Goal: Task Accomplishment & Management: Manage account settings

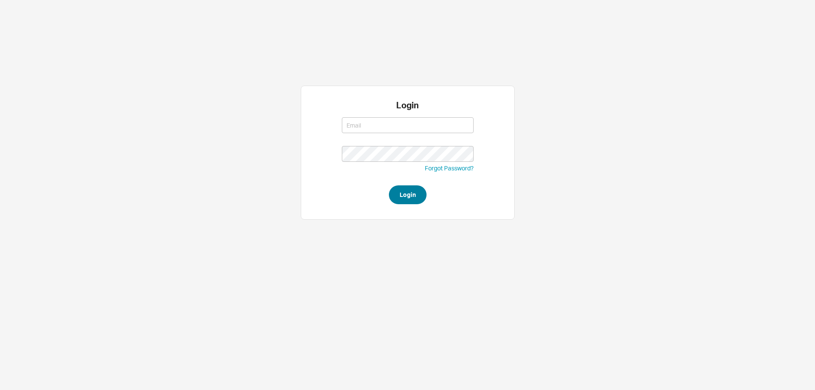
type input "sephrina@homeandstone.com"
click at [409, 195] on button "Login" at bounding box center [408, 194] width 38 height 19
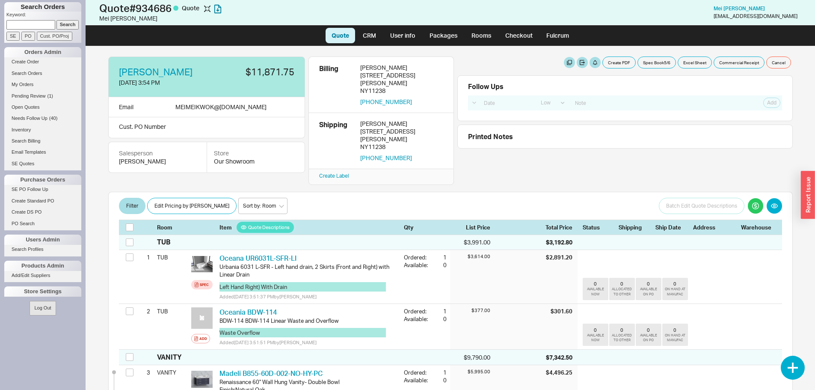
select select "LOW"
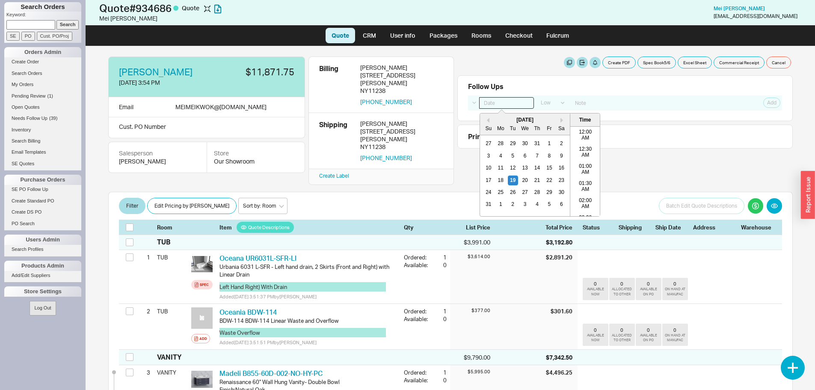
click at [503, 101] on input at bounding box center [506, 103] width 55 height 12
click at [525, 179] on div "20" at bounding box center [525, 180] width 10 height 10
type input "[DATE] 12:00 am"
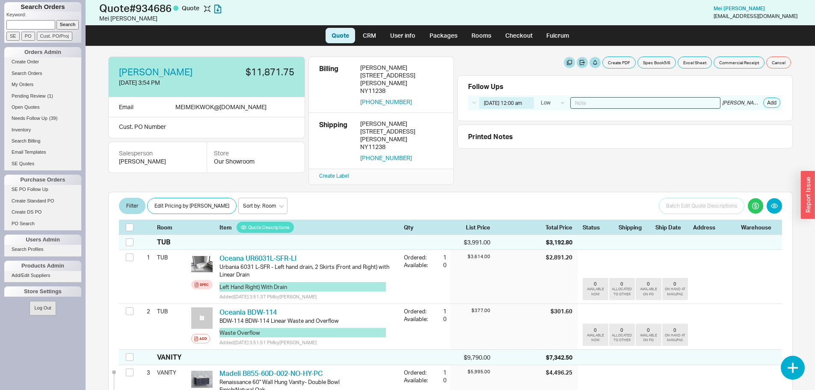
click at [586, 101] on input at bounding box center [645, 103] width 150 height 12
type input "8/19- walk in - sent quote with lead times"
click at [769, 104] on button "Add" at bounding box center [771, 103] width 17 height 10
select select "LOW"
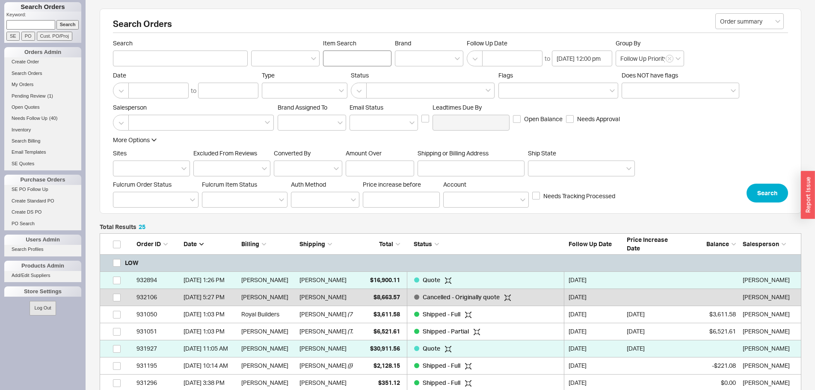
scroll to position [460, 695]
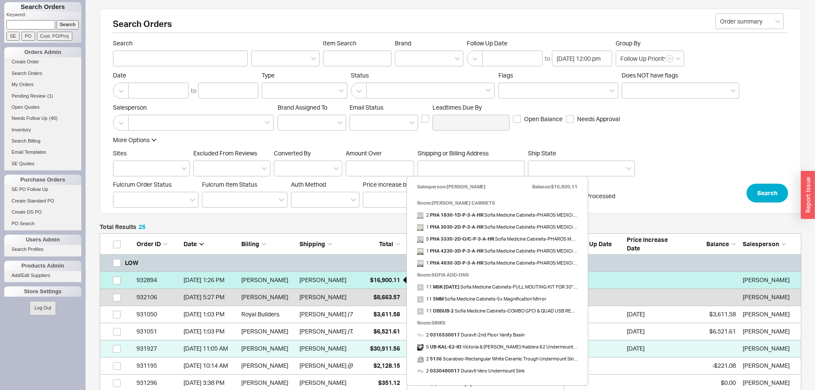
click at [381, 279] on span "$16,900.11" at bounding box center [385, 279] width 30 height 7
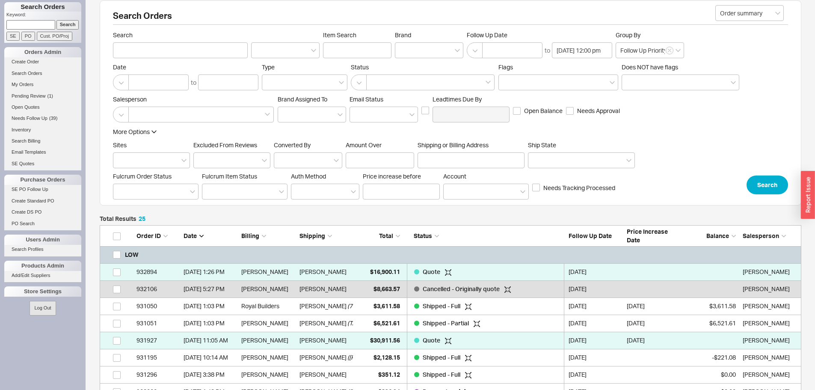
scroll to position [0, 0]
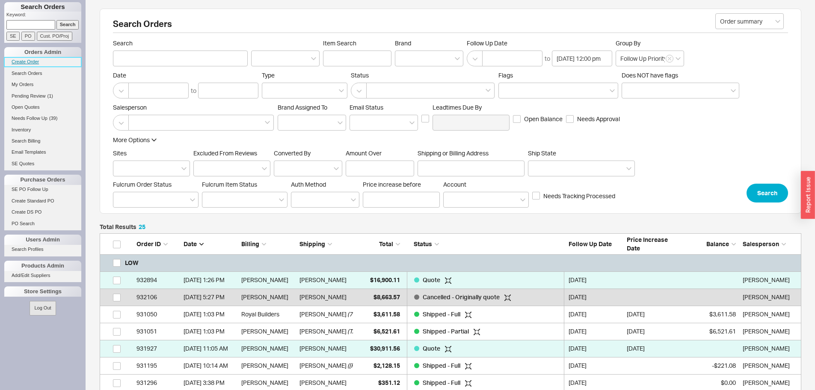
click at [36, 59] on link "Create Order" at bounding box center [42, 61] width 77 height 9
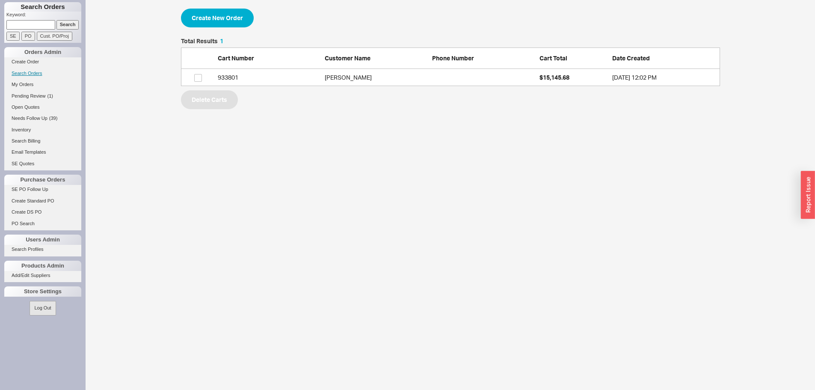
scroll to position [41, 533]
click at [24, 74] on link "Search Orders" at bounding box center [42, 73] width 77 height 9
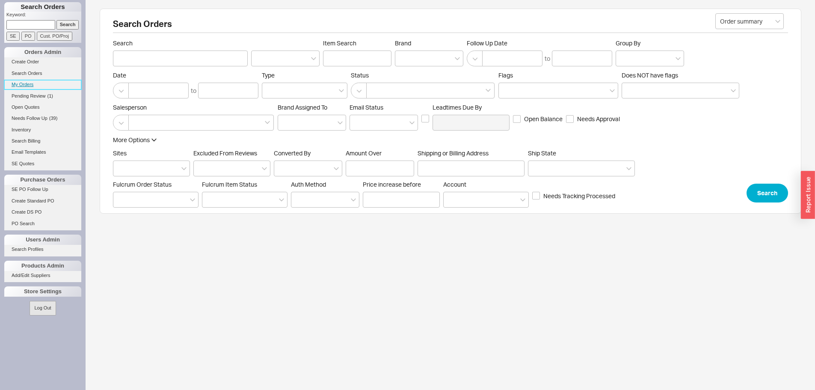
click at [18, 88] on link "My Orders" at bounding box center [42, 84] width 77 height 9
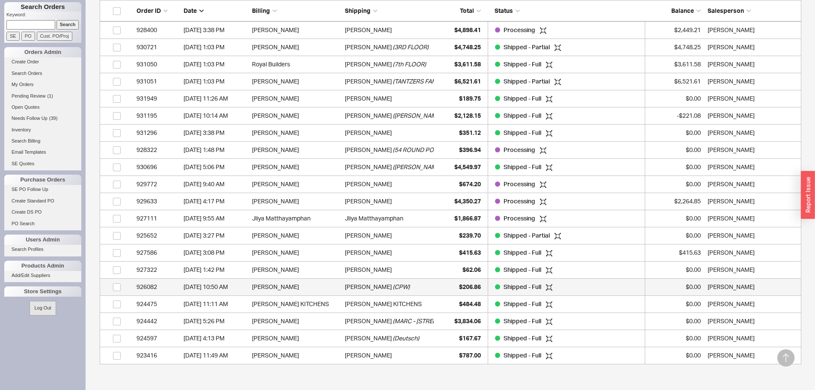
scroll to position [289, 0]
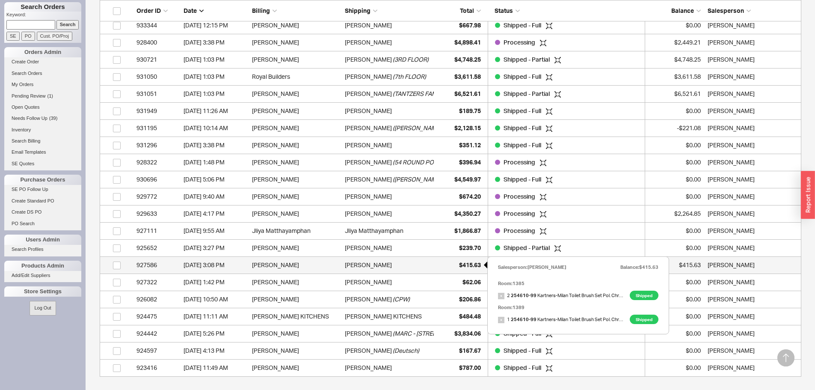
click at [468, 264] on span "$415.63" at bounding box center [470, 264] width 22 height 7
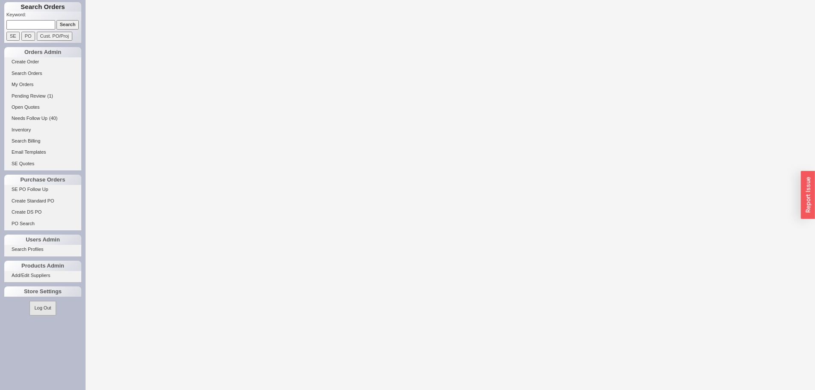
select select "LOW"
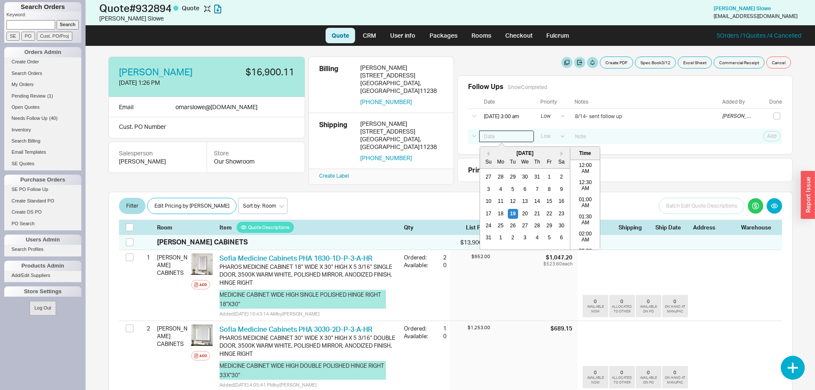
click at [514, 138] on input at bounding box center [506, 136] width 55 height 12
click at [527, 216] on div "20" at bounding box center [525, 213] width 10 height 10
type input "08/20/25 12:00 am"
click at [593, 133] on input at bounding box center [645, 136] width 150 height 12
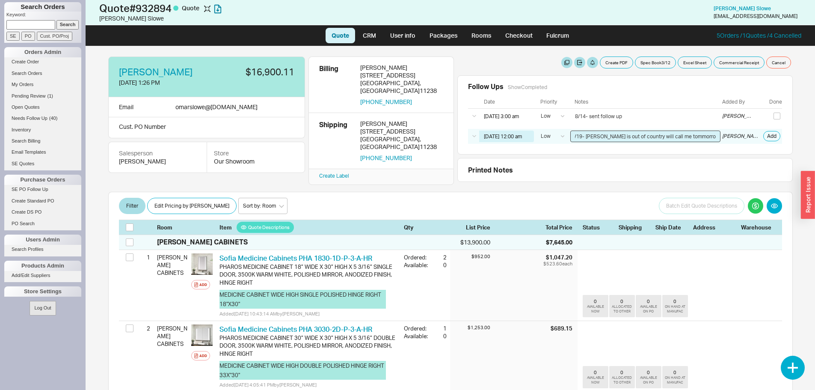
scroll to position [0, 9]
click at [670, 137] on input "8/19- omar is out of country will call me tommorrow afternoon" at bounding box center [645, 136] width 150 height 12
type input "8/19- omar is out of country will call me tomorrow afternoon"
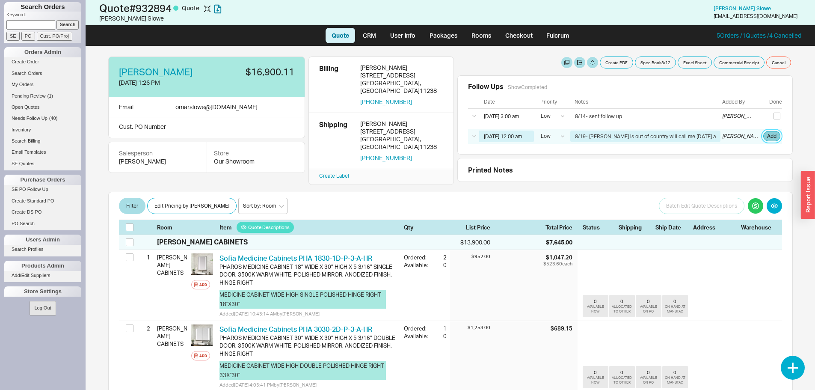
click at [770, 134] on button "Add" at bounding box center [771, 136] width 17 height 10
select select "LOW"
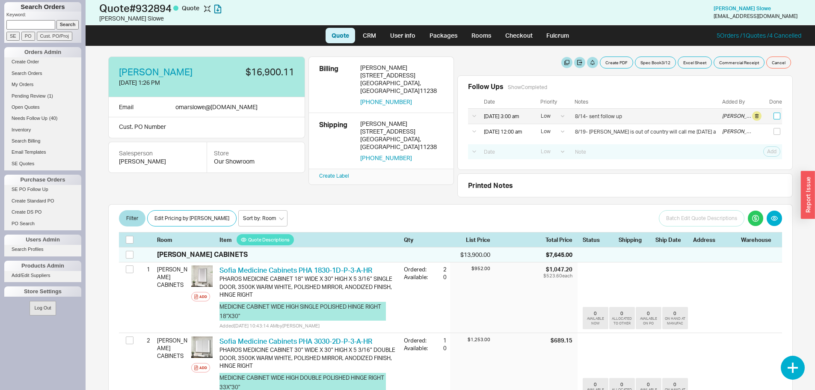
click at [773, 116] on input "checkbox" at bounding box center [776, 116] width 7 height 7
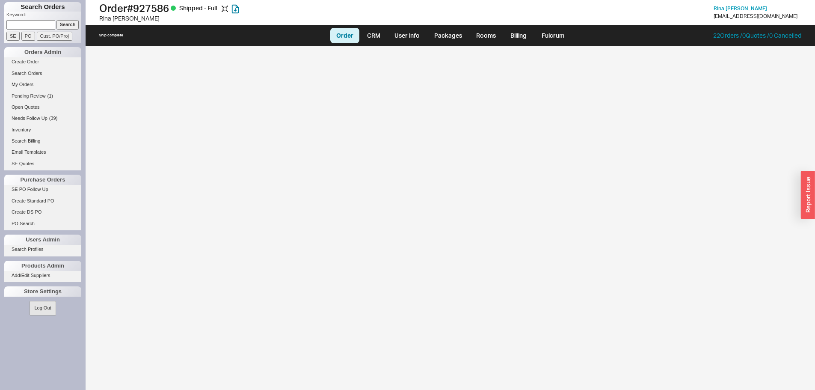
select select "LOW"
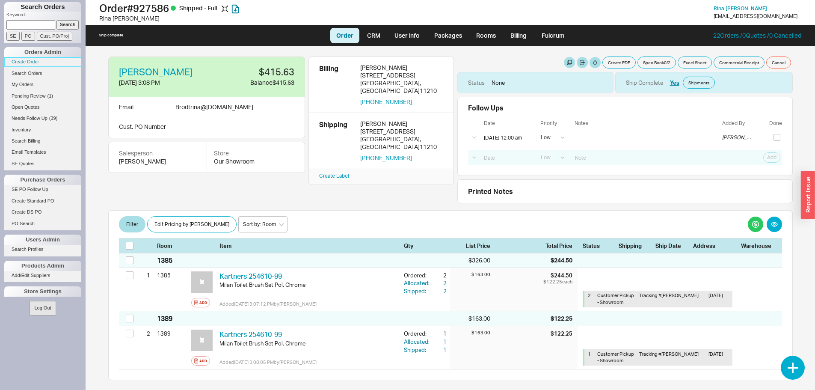
click at [37, 60] on link "Create Order" at bounding box center [42, 61] width 77 height 9
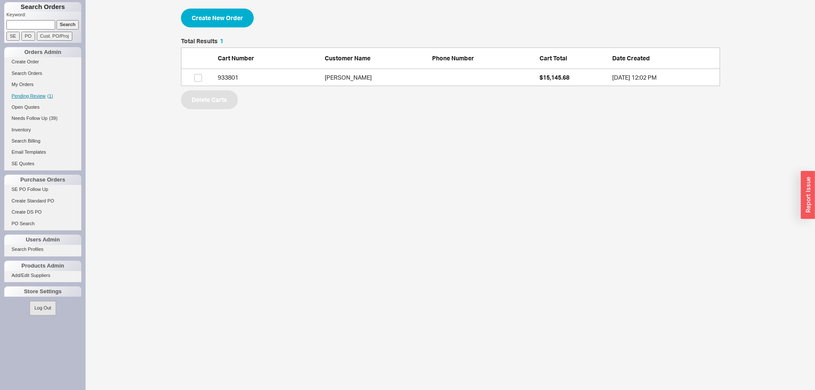
scroll to position [41, 533]
click at [36, 71] on link "Search Orders" at bounding box center [42, 73] width 77 height 9
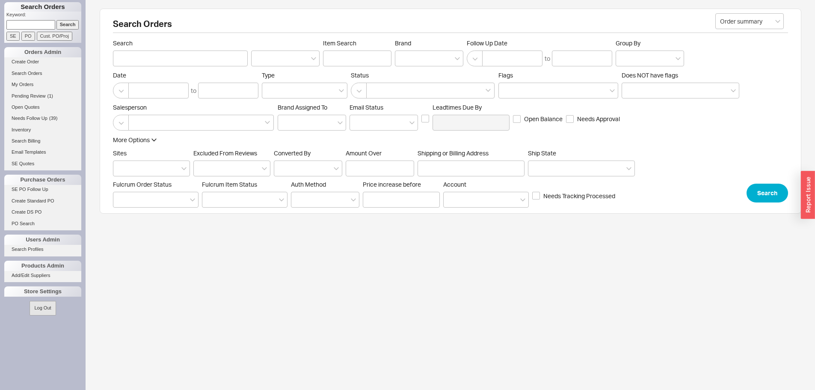
click at [36, 22] on input at bounding box center [30, 24] width 49 height 9
paste input "931175"
type input "931175"
click at [70, 23] on input "Search" at bounding box center [67, 24] width 23 height 9
type input "931175"
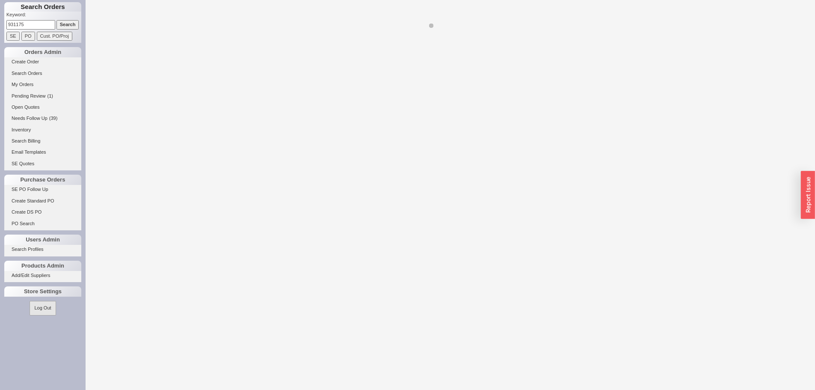
select select "LOW"
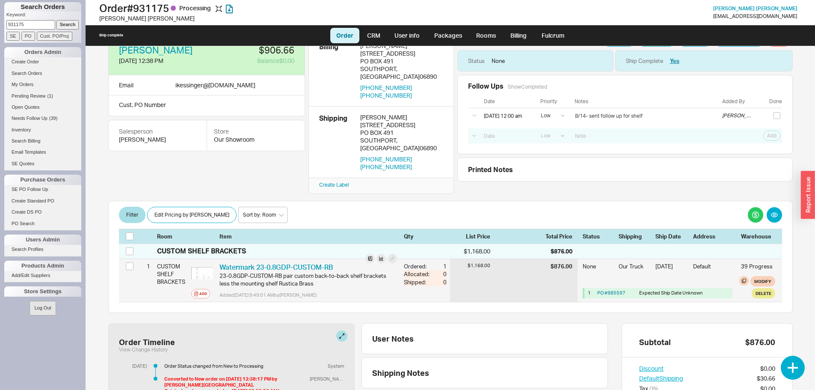
scroll to position [43, 0]
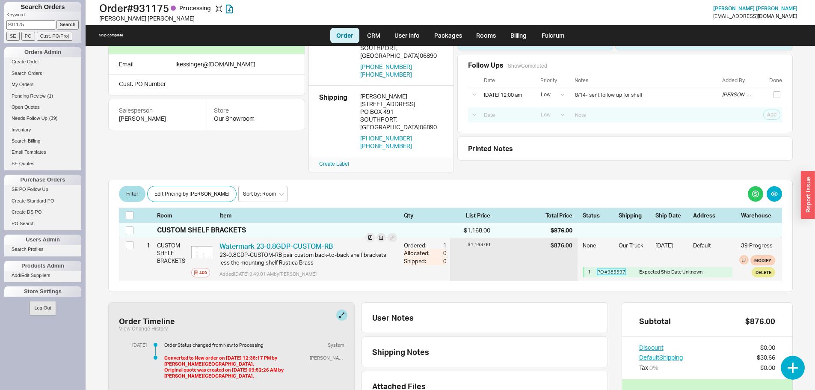
click at [610, 269] on link "PO # 985597" at bounding box center [611, 272] width 28 height 6
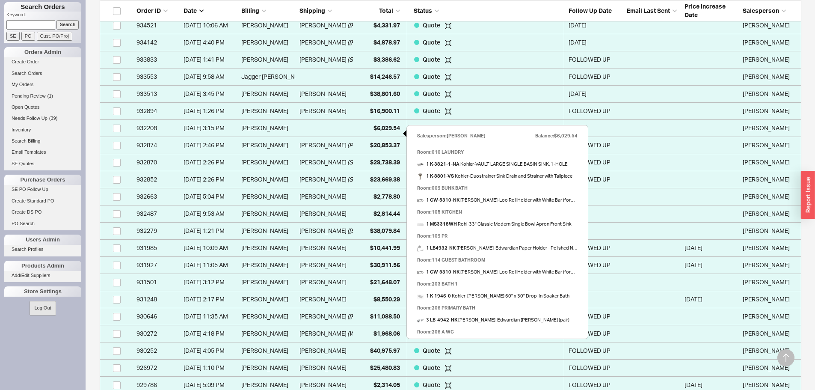
scroll to position [342, 0]
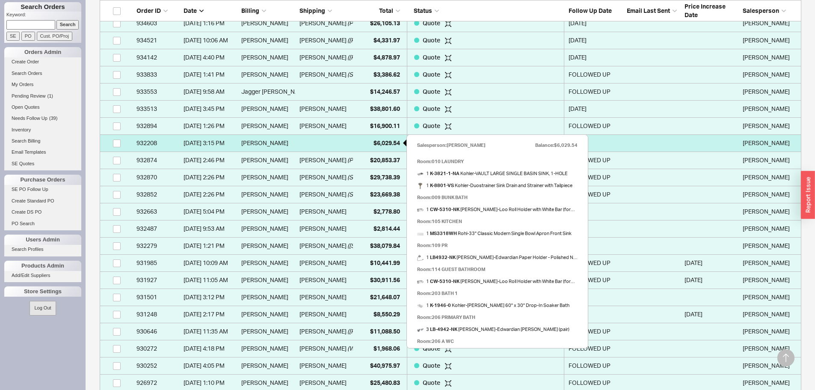
click at [392, 142] on span "$6,029.54" at bounding box center [386, 142] width 27 height 7
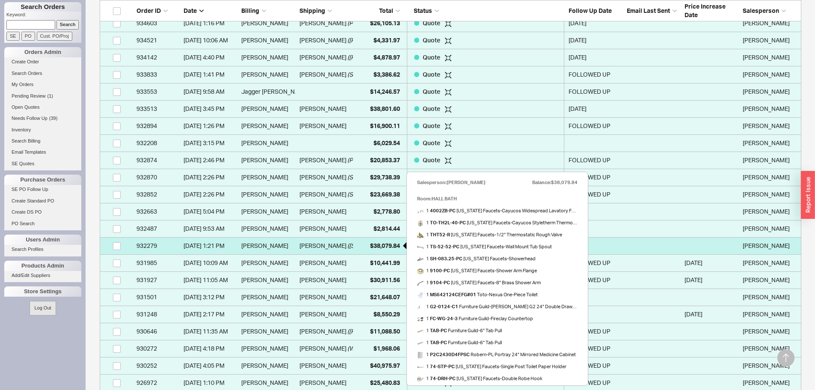
click at [388, 243] on span "$38,079.84" at bounding box center [385, 245] width 30 height 7
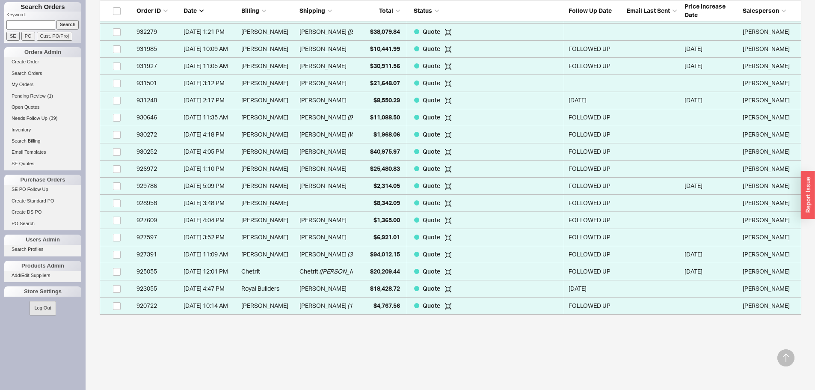
scroll to position [580, 0]
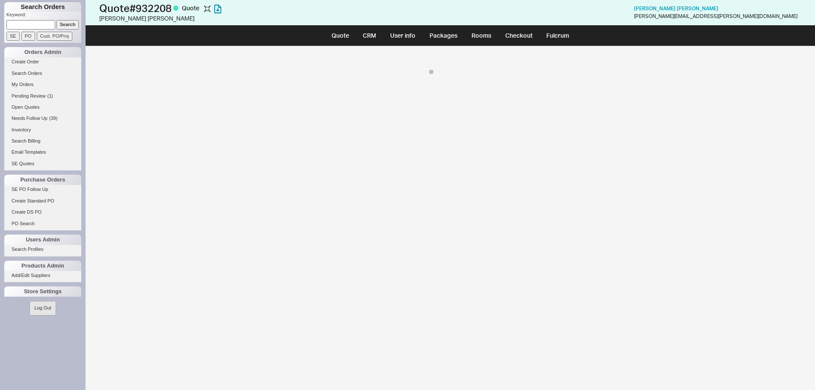
select select "LOW"
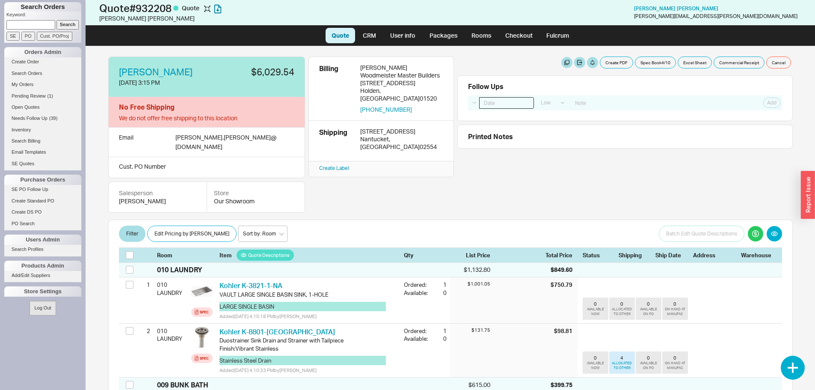
click at [490, 104] on input at bounding box center [506, 103] width 55 height 12
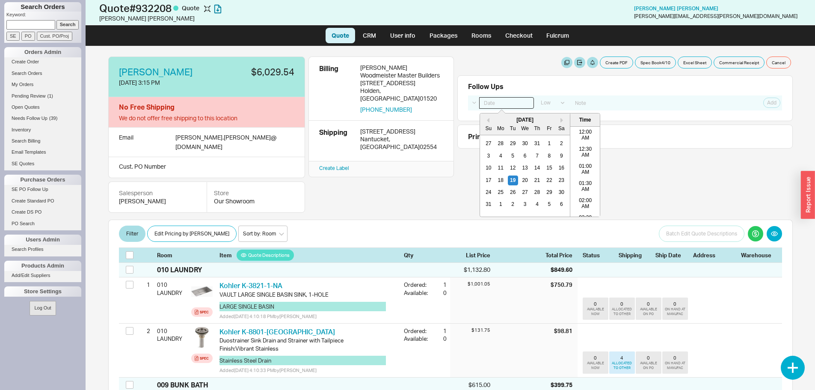
scroll to position [306, 0]
click at [523, 178] on div "20" at bounding box center [525, 180] width 10 height 10
type input "[DATE] 12:00 am"
click at [587, 106] on input at bounding box center [645, 103] width 150 height 12
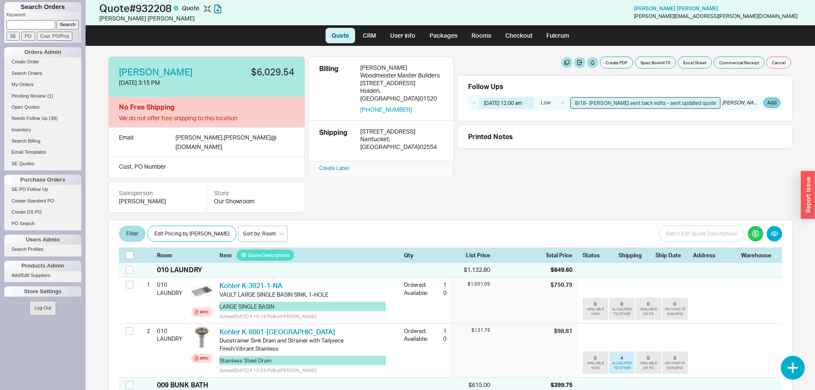
type input "8/18- matt sent back edits - sent updated quote"
click at [773, 103] on button "Add" at bounding box center [771, 103] width 17 height 10
select select "LOW"
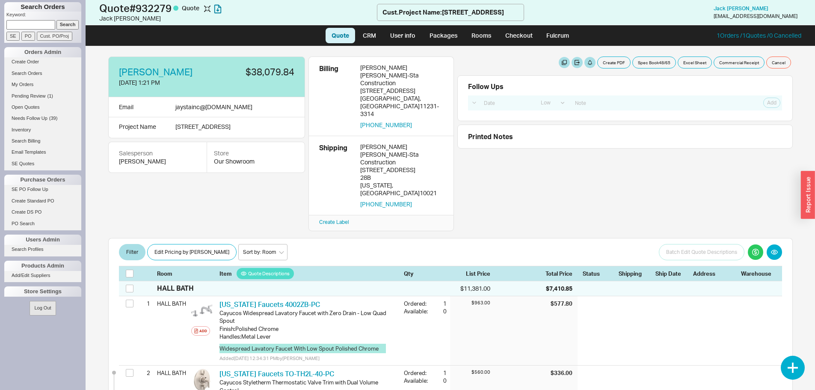
select select "LOW"
click at [157, 10] on h1 "Quote # 932279 Quote" at bounding box center [238, 8] width 278 height 12
copy h1 "932279"
